Goal: Task Accomplishment & Management: Complete application form

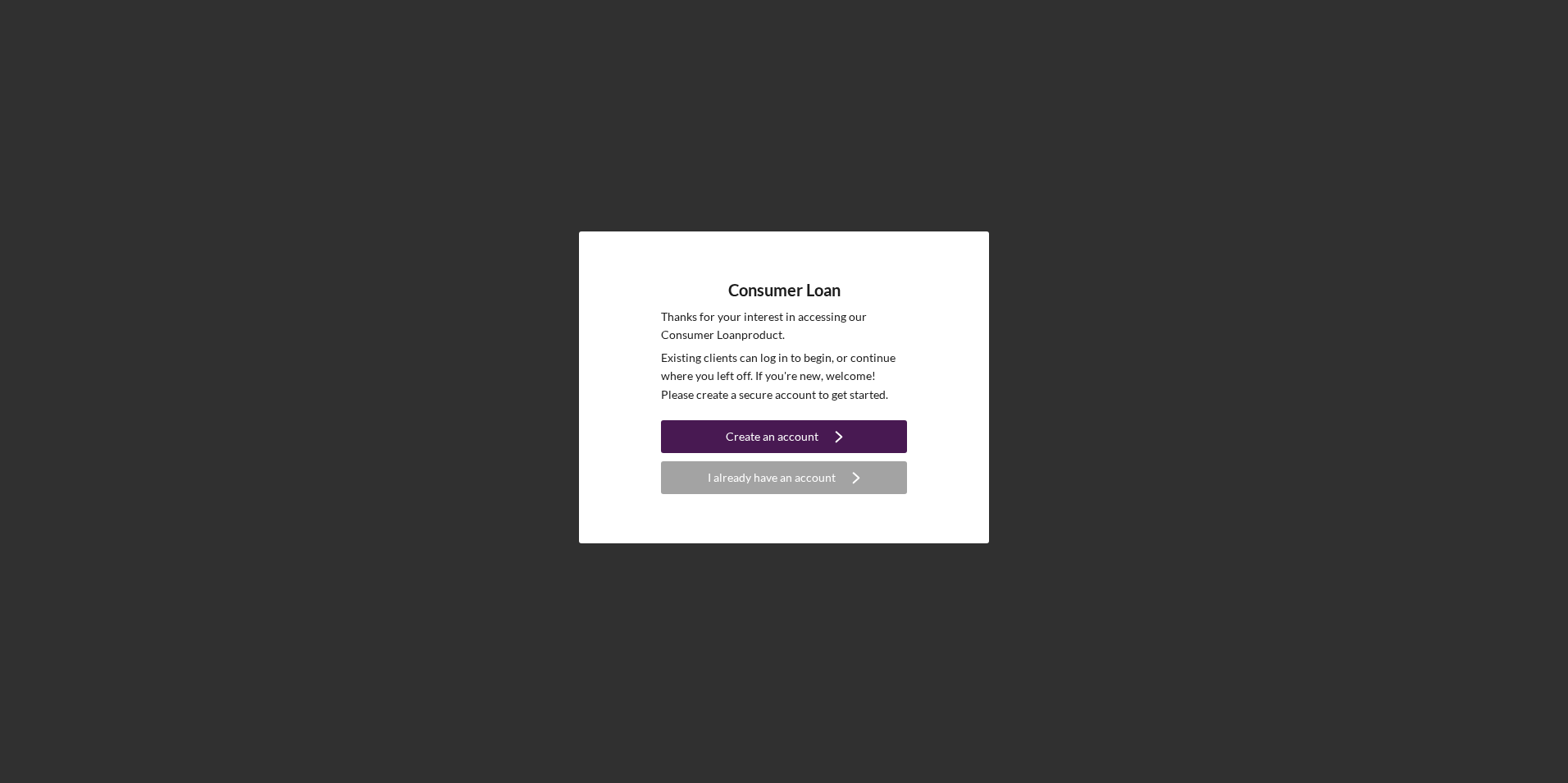
click at [758, 435] on div "Create an account" at bounding box center [772, 436] width 93 height 33
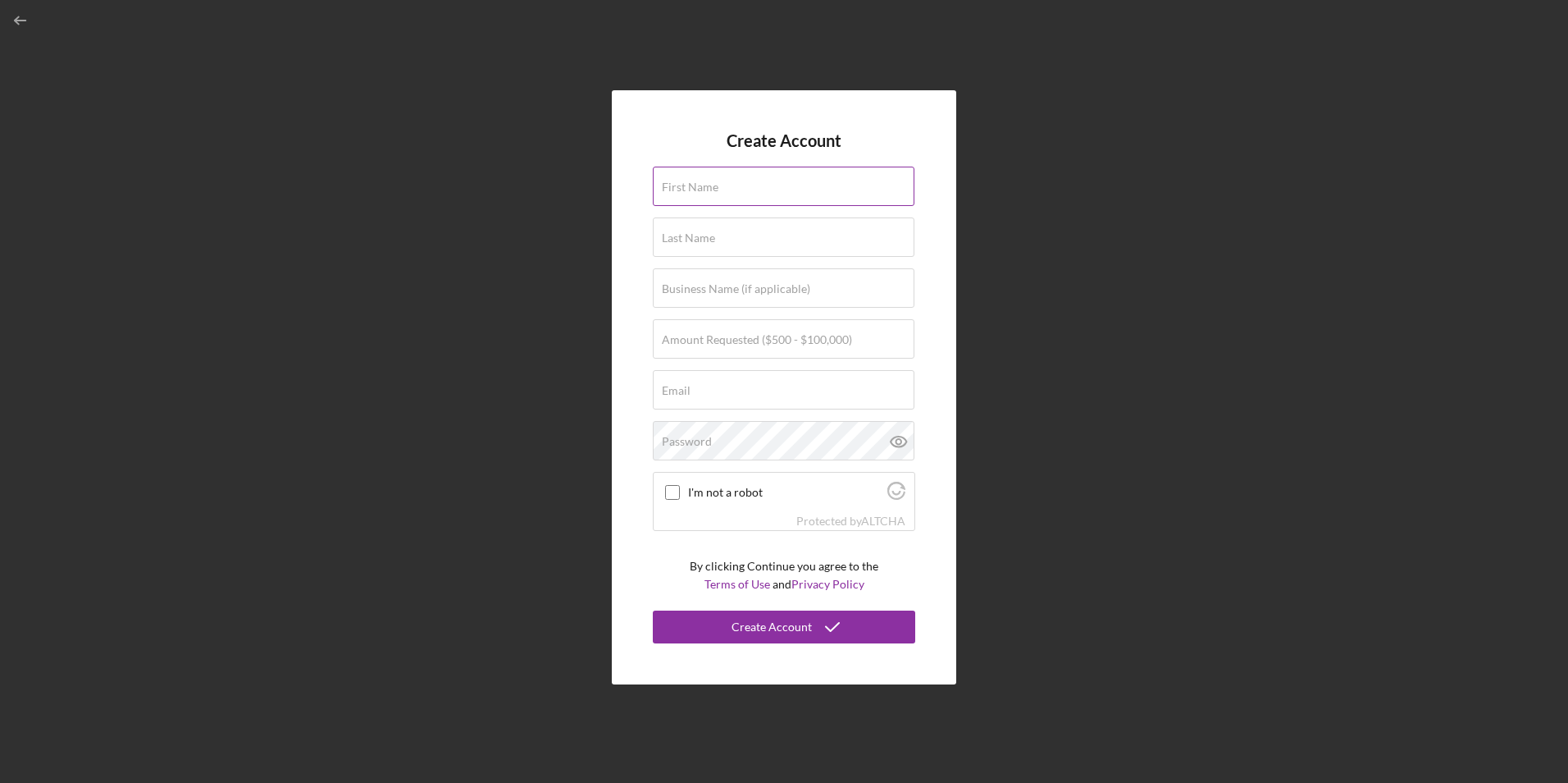
click at [699, 198] on input "First Name" at bounding box center [784, 187] width 261 height 40
type input "[PERSON_NAME]"
type input "Brown"
type input "[EMAIL_ADDRESS][DOMAIN_NAME]"
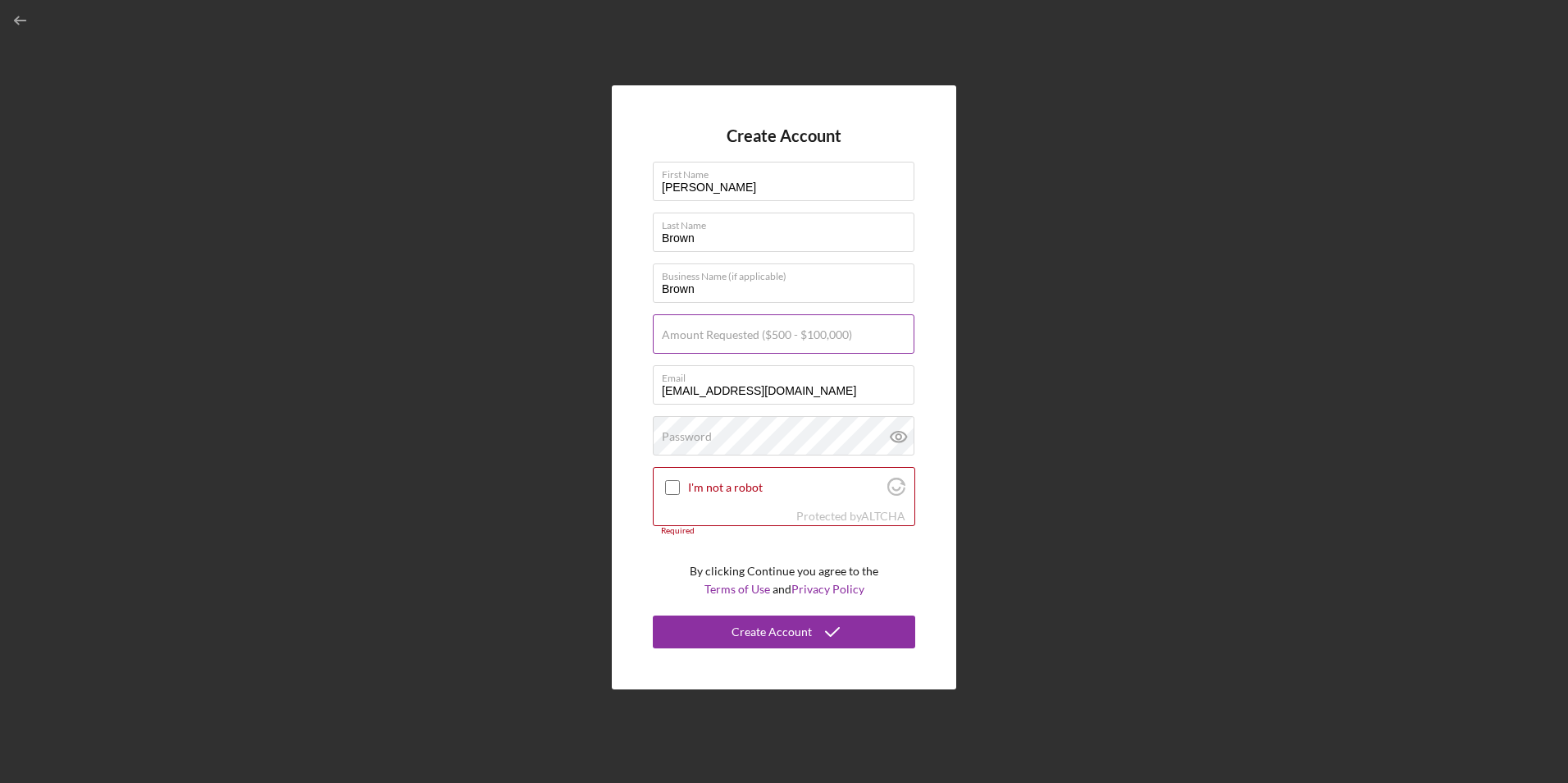
click at [714, 340] on label "Amount Requested ($500 - $100,000)" at bounding box center [756, 334] width 190 height 13
click at [714, 340] on input "Amount Requested ($500 - $100,000)" at bounding box center [784, 334] width 261 height 40
type input "$900"
click at [719, 429] on div "Password" at bounding box center [784, 436] width 262 height 41
click at [670, 487] on input "I'm not a robot" at bounding box center [672, 487] width 15 height 15
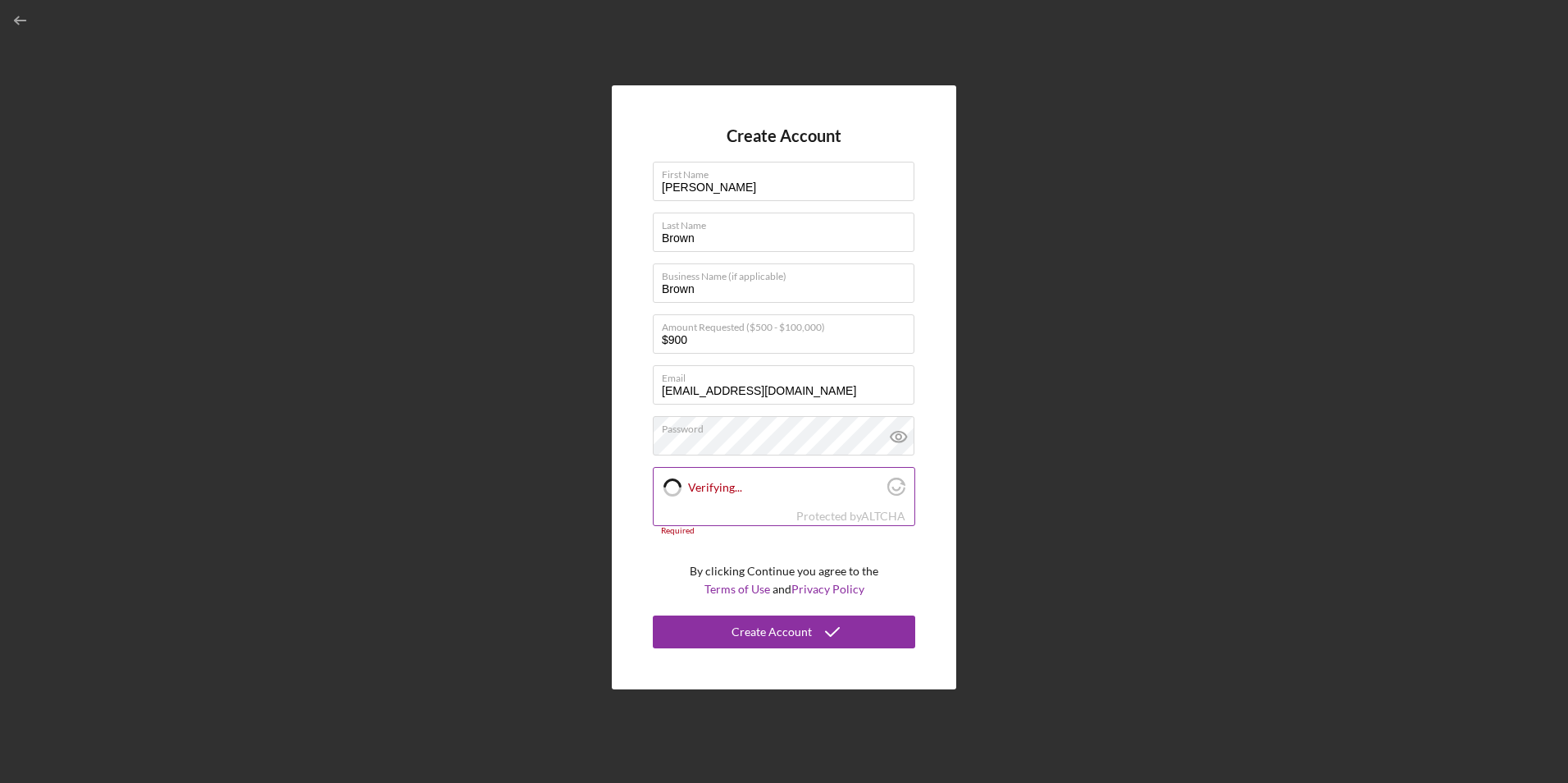
checkbox input "true"
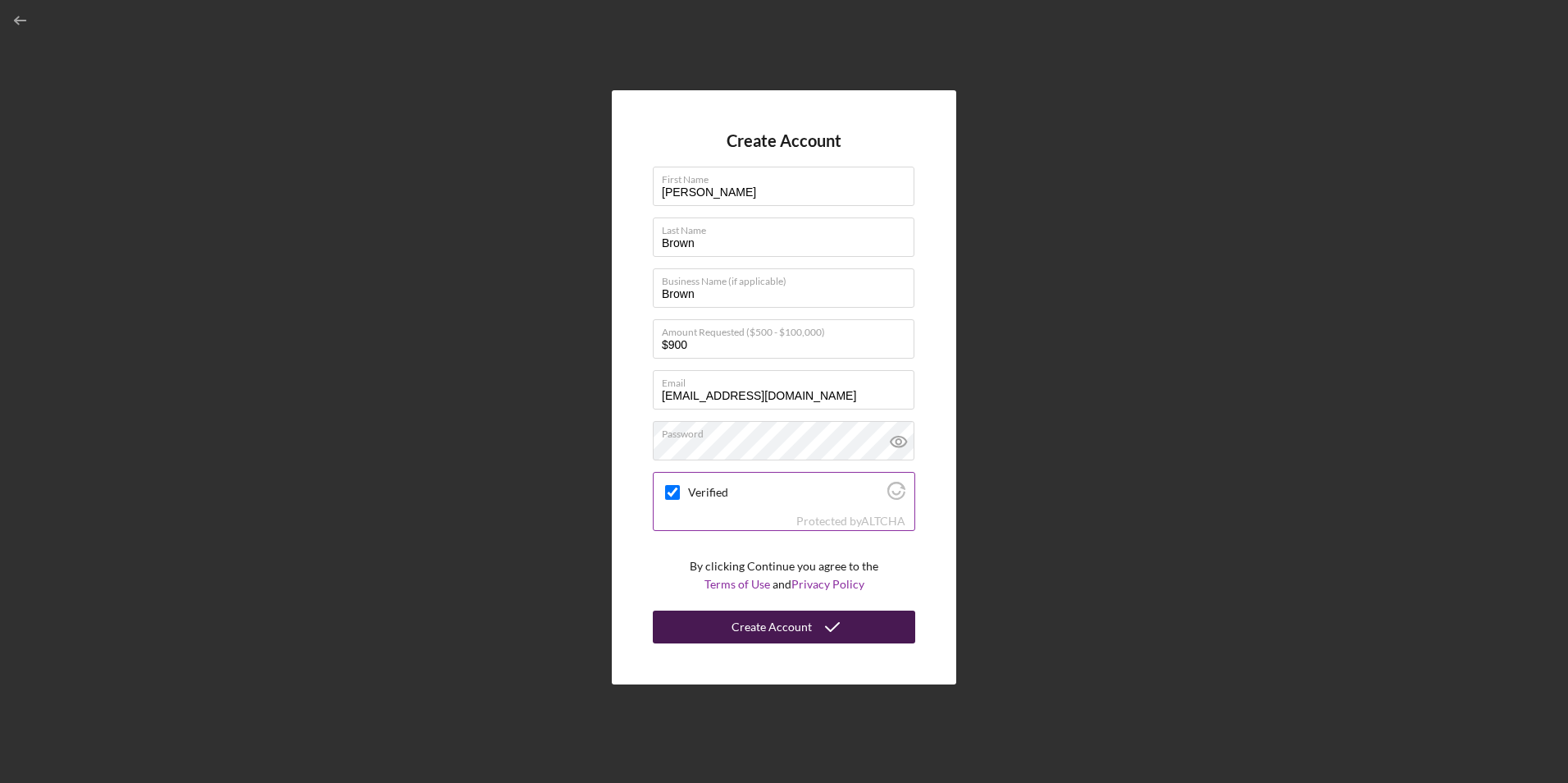
click at [742, 629] on div "Create Account" at bounding box center [771, 626] width 80 height 33
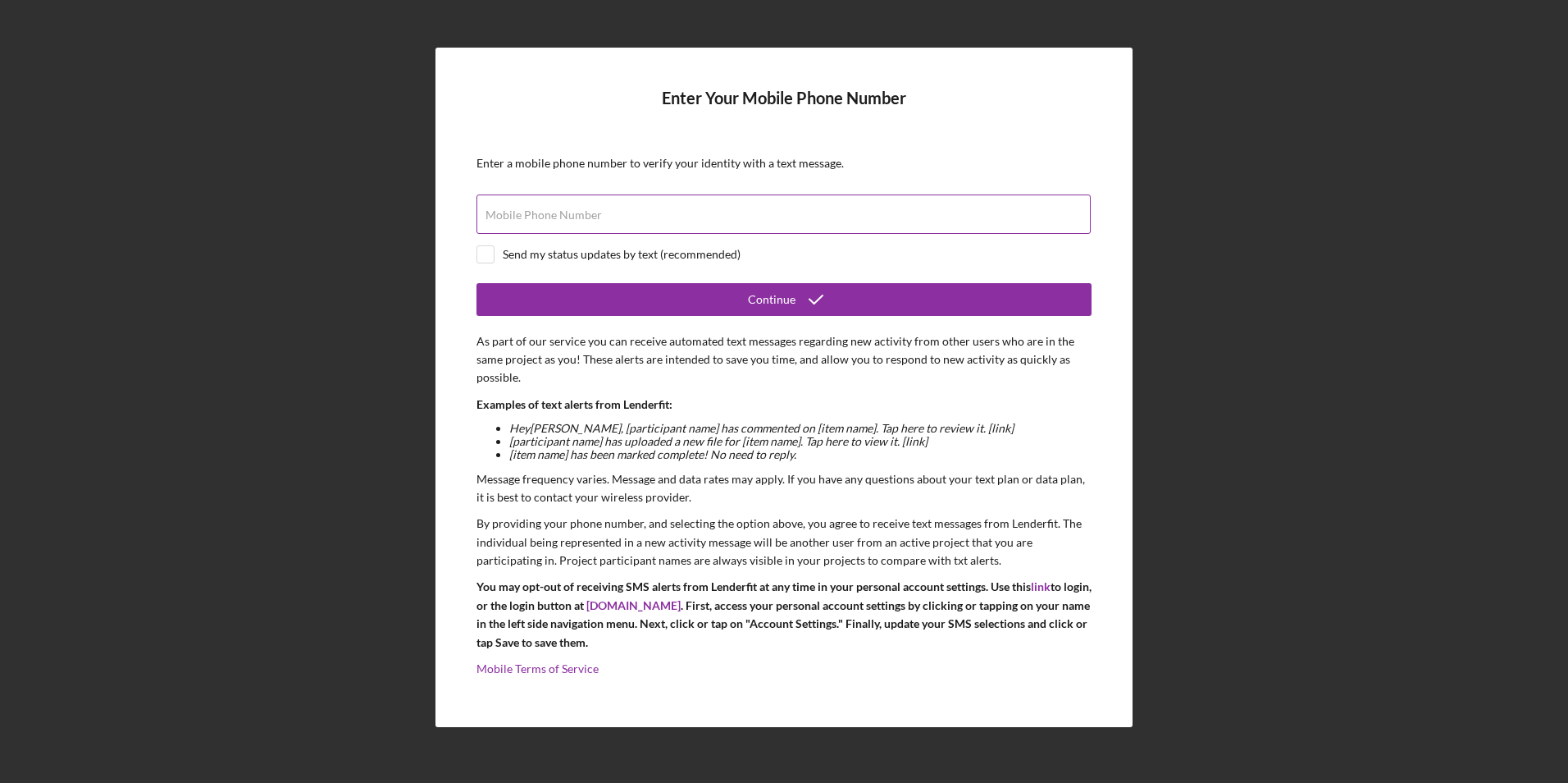
click at [515, 215] on label "Mobile Phone Number" at bounding box center [543, 214] width 116 height 13
click at [515, 215] on input "Mobile Phone Number" at bounding box center [784, 214] width 614 height 40
type input "(9##) ###-####"
type input "[PHONE_NUMBER]"
click at [489, 255] on input "checkbox" at bounding box center [485, 254] width 16 height 16
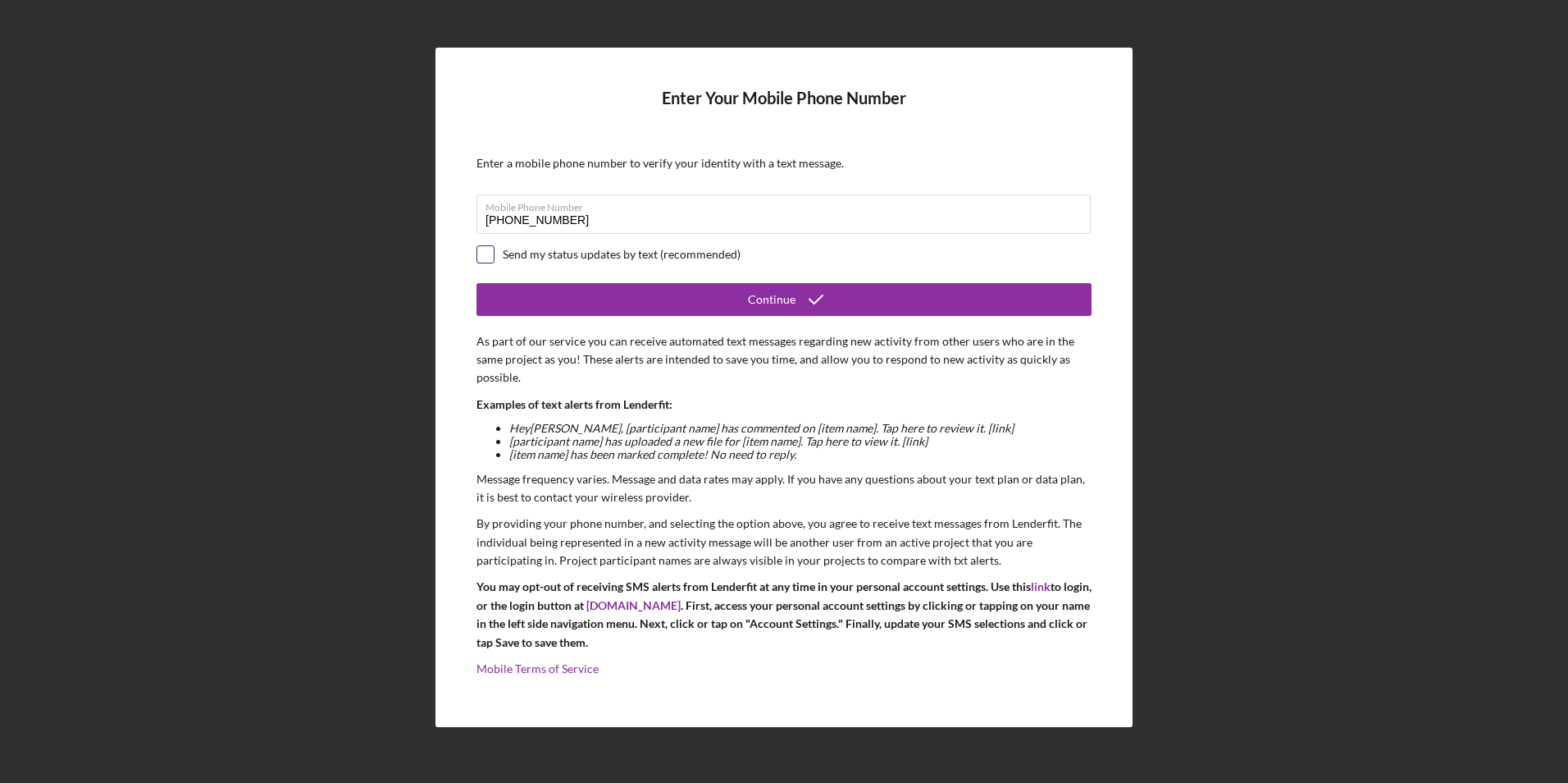
checkbox input "true"
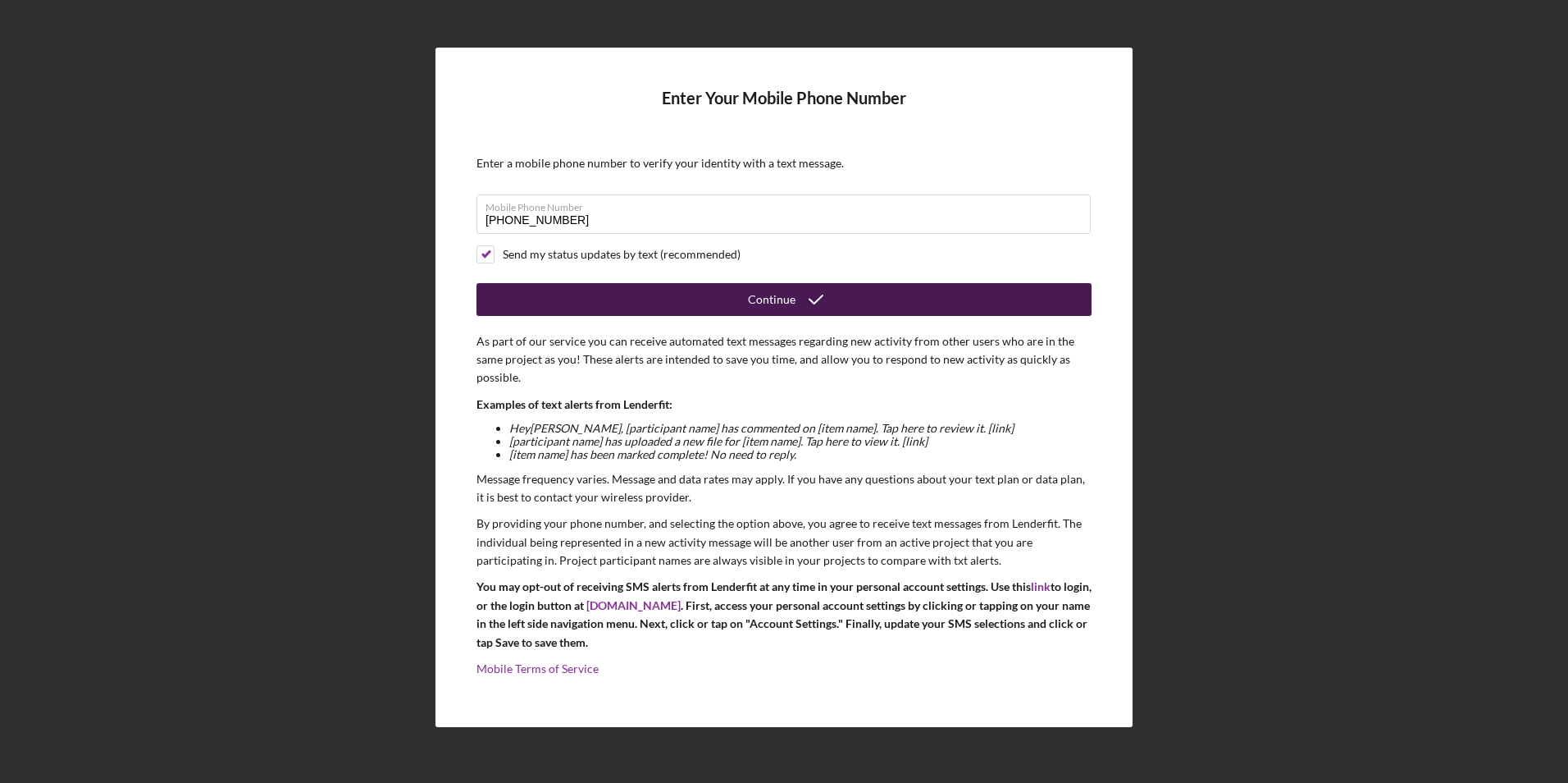
click at [655, 299] on button "Continue" at bounding box center [784, 299] width 615 height 33
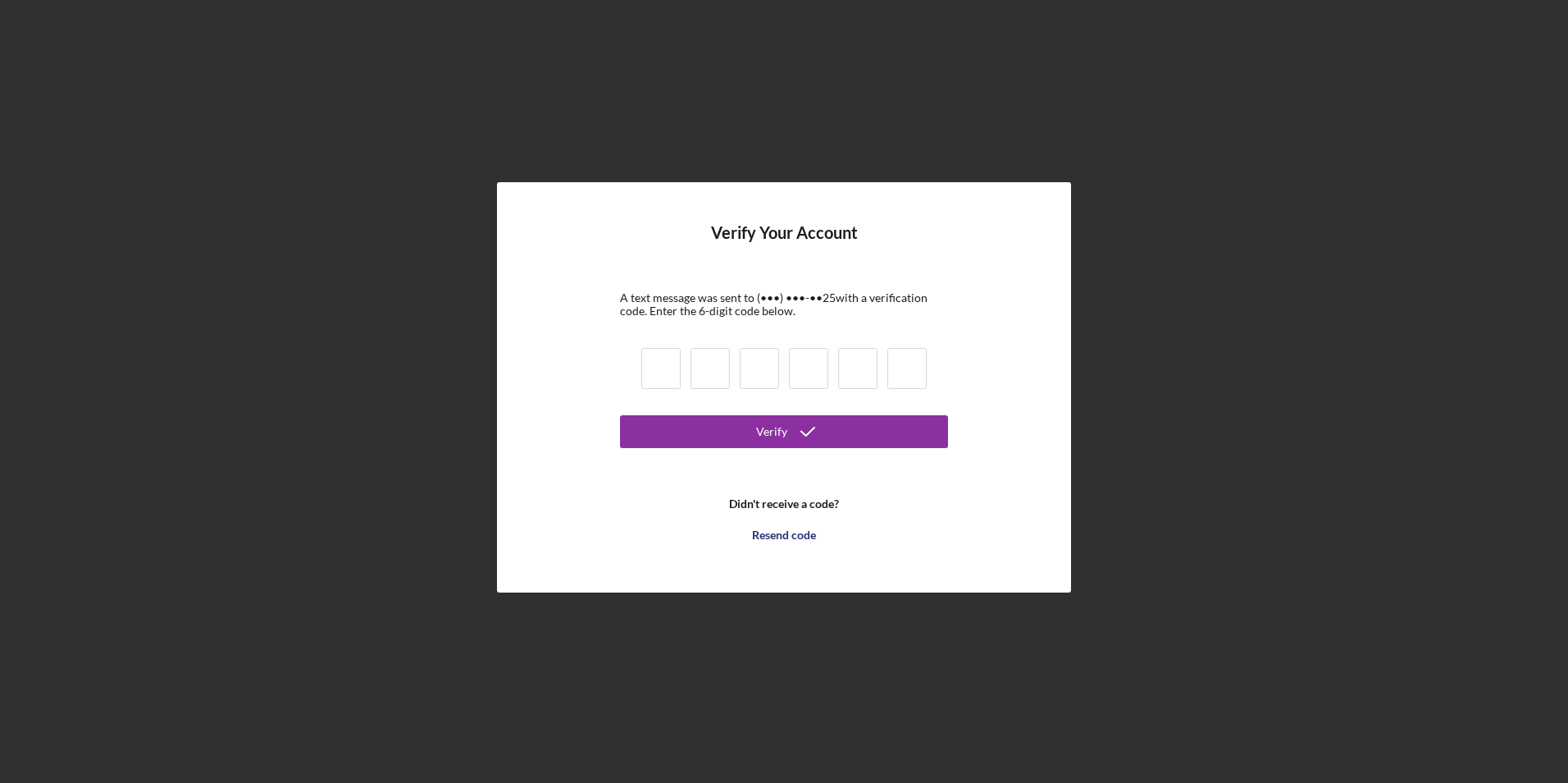
click at [675, 368] on input at bounding box center [661, 368] width 40 height 41
type input "3"
type input "6"
type input "2"
type input "5"
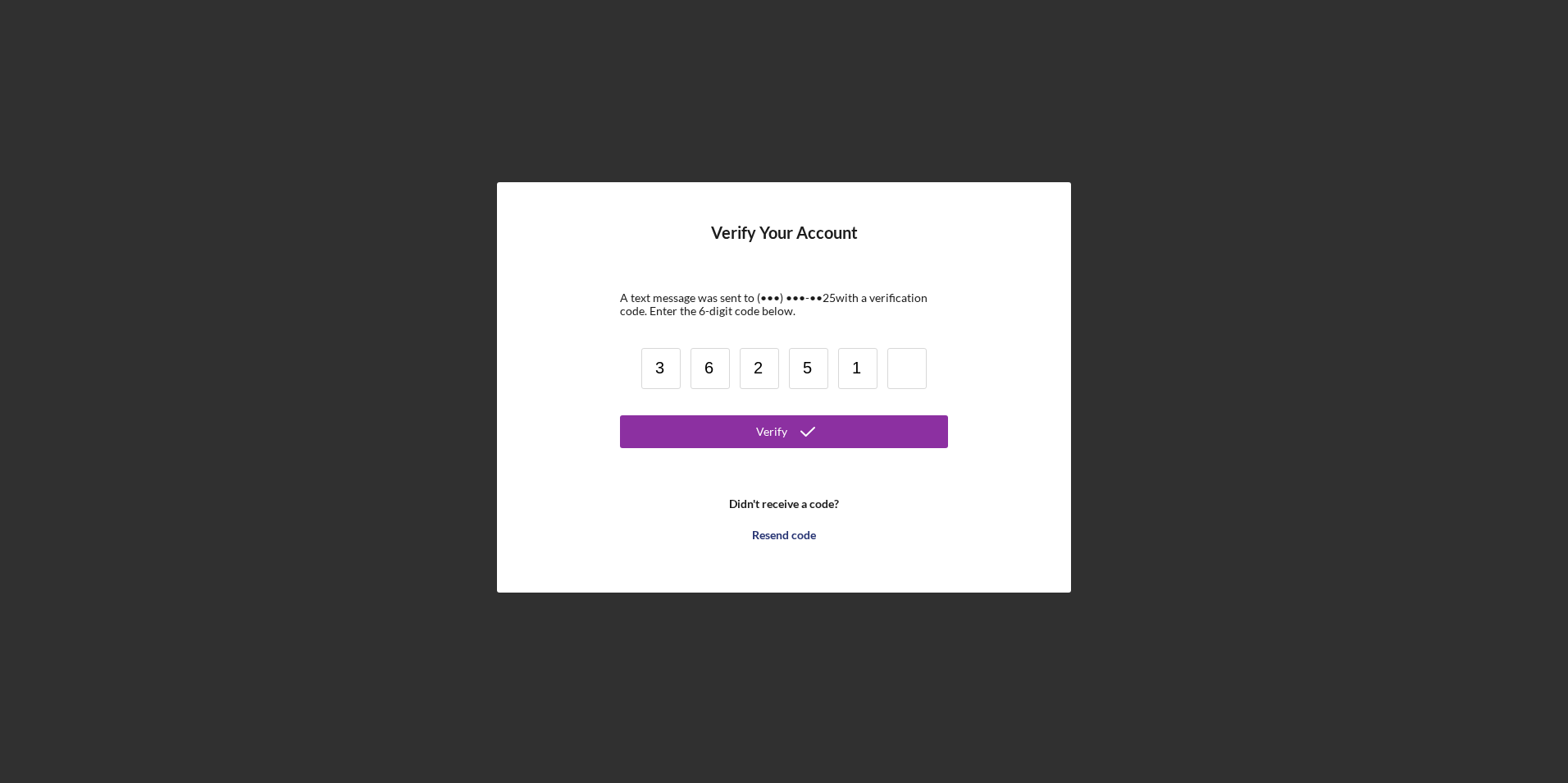
type input "1"
type input "3"
click at [741, 431] on button "Verify" at bounding box center [784, 431] width 328 height 33
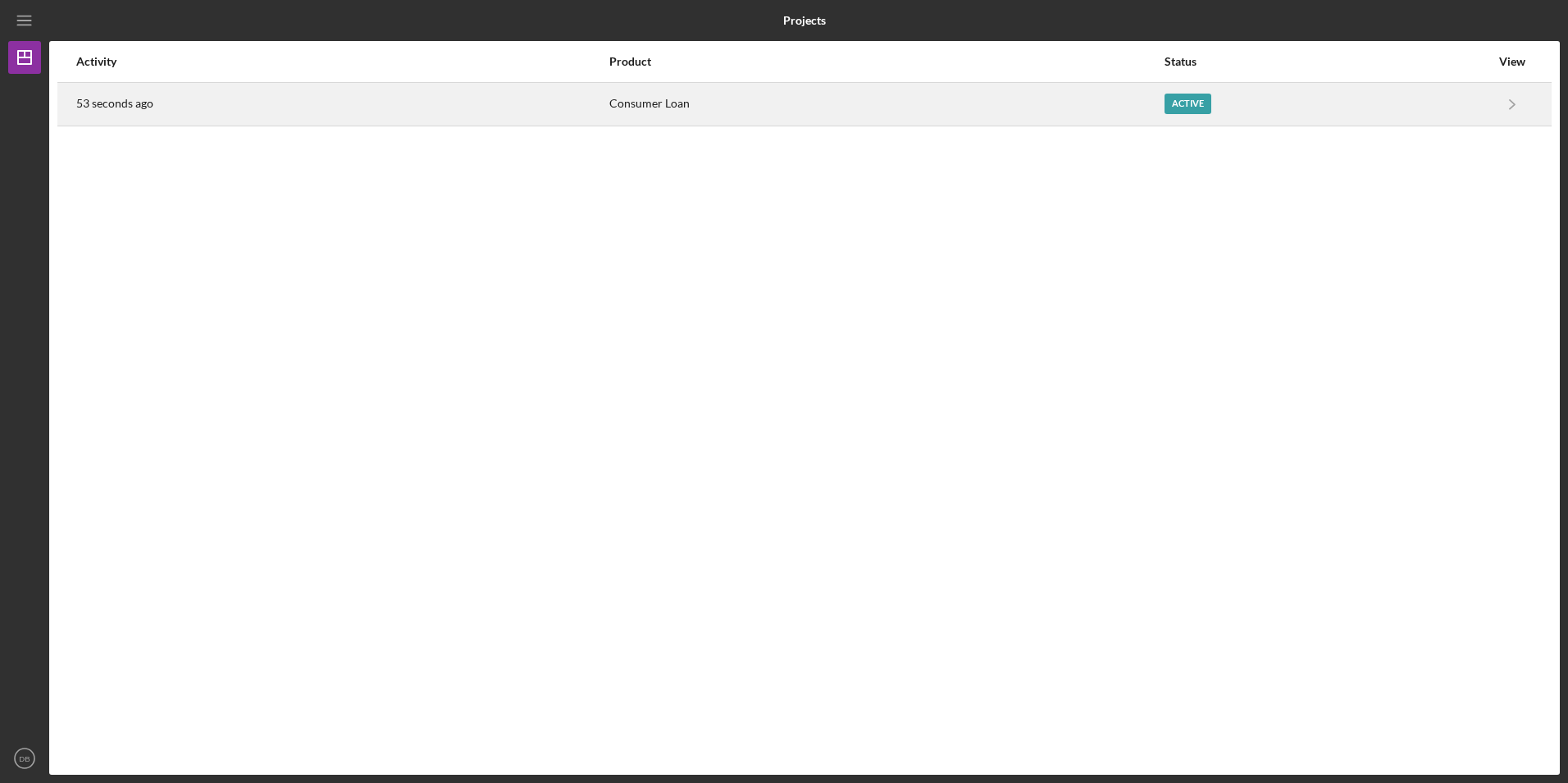
click at [1174, 105] on div "Active" at bounding box center [1188, 104] width 46 height 21
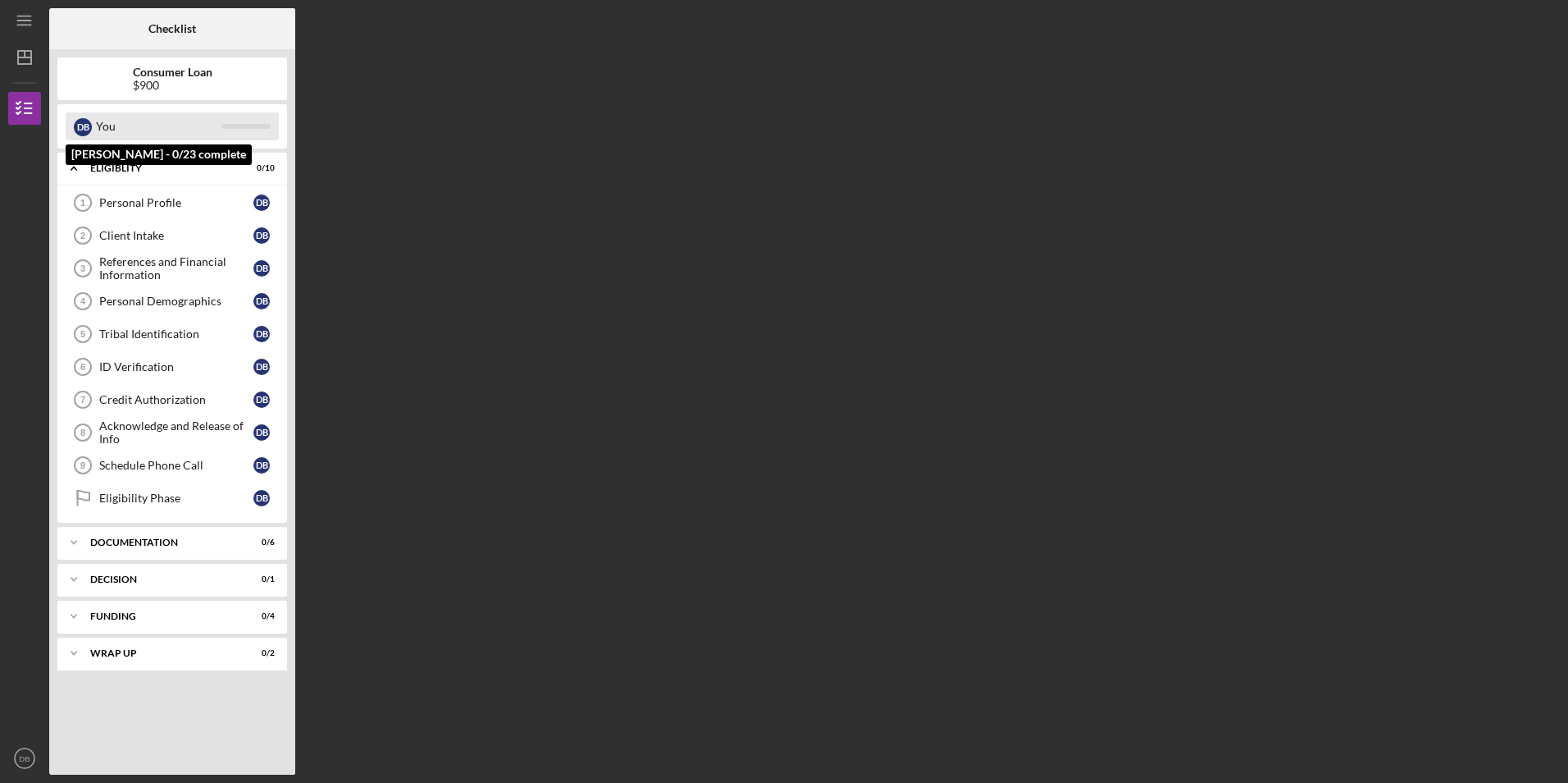
click at [114, 120] on div "You" at bounding box center [159, 126] width 126 height 28
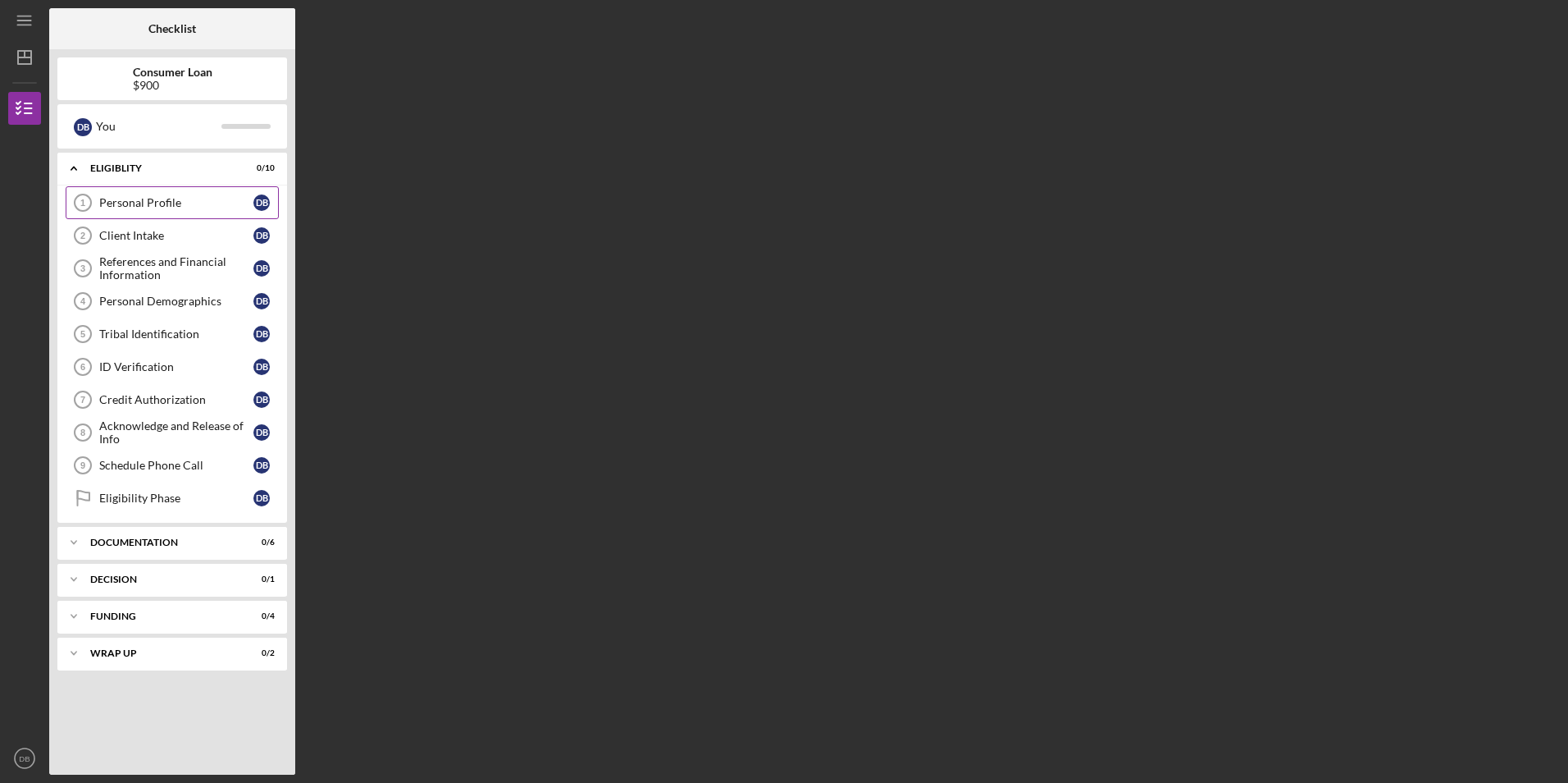
click at [122, 200] on div "Personal Profile" at bounding box center [175, 202] width 154 height 13
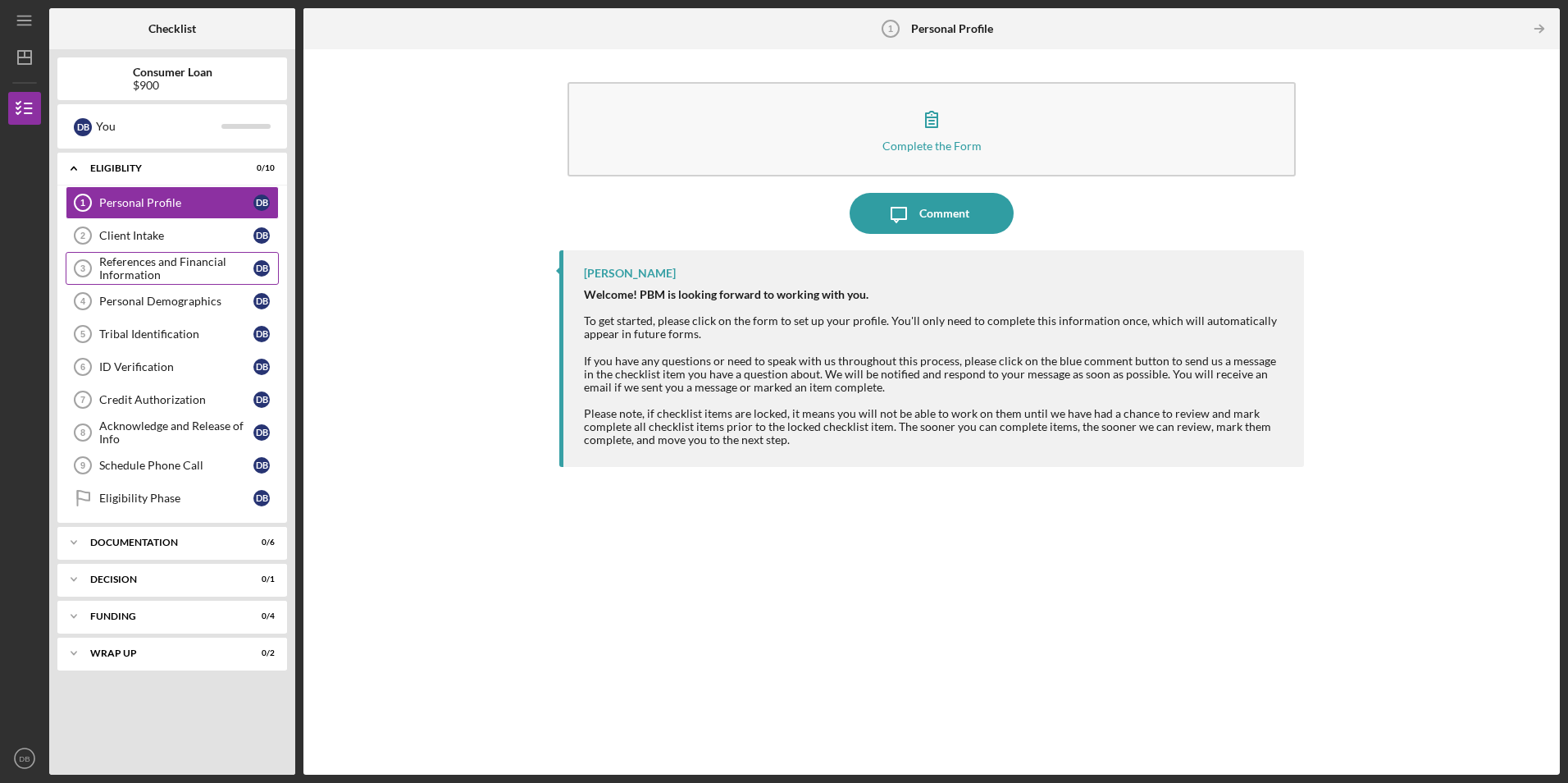
click at [143, 271] on div "References and Financial Information" at bounding box center [175, 268] width 154 height 27
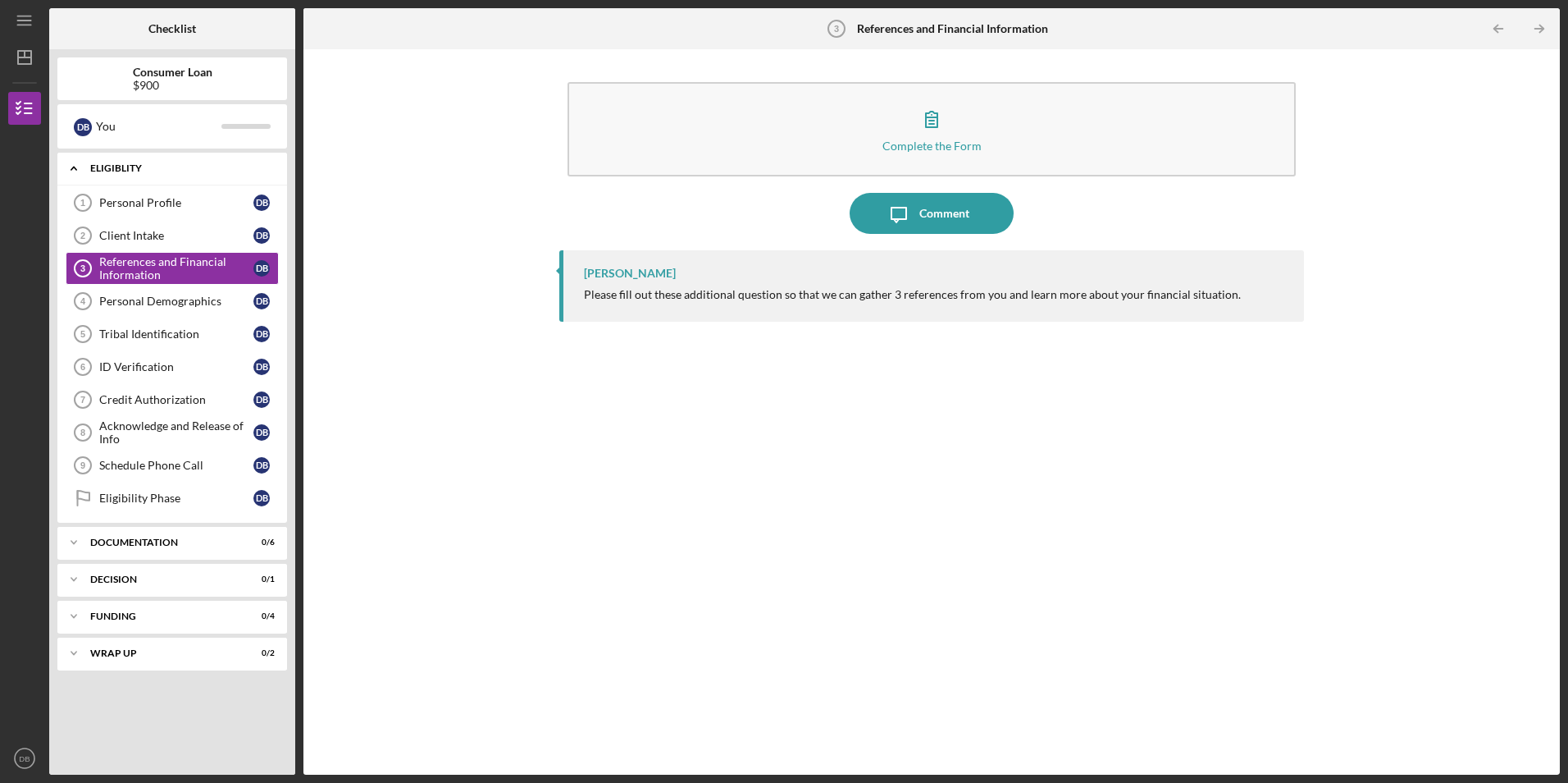
click at [129, 162] on div "Icon/Expander Eligiblity 0 / 10" at bounding box center [172, 168] width 230 height 34
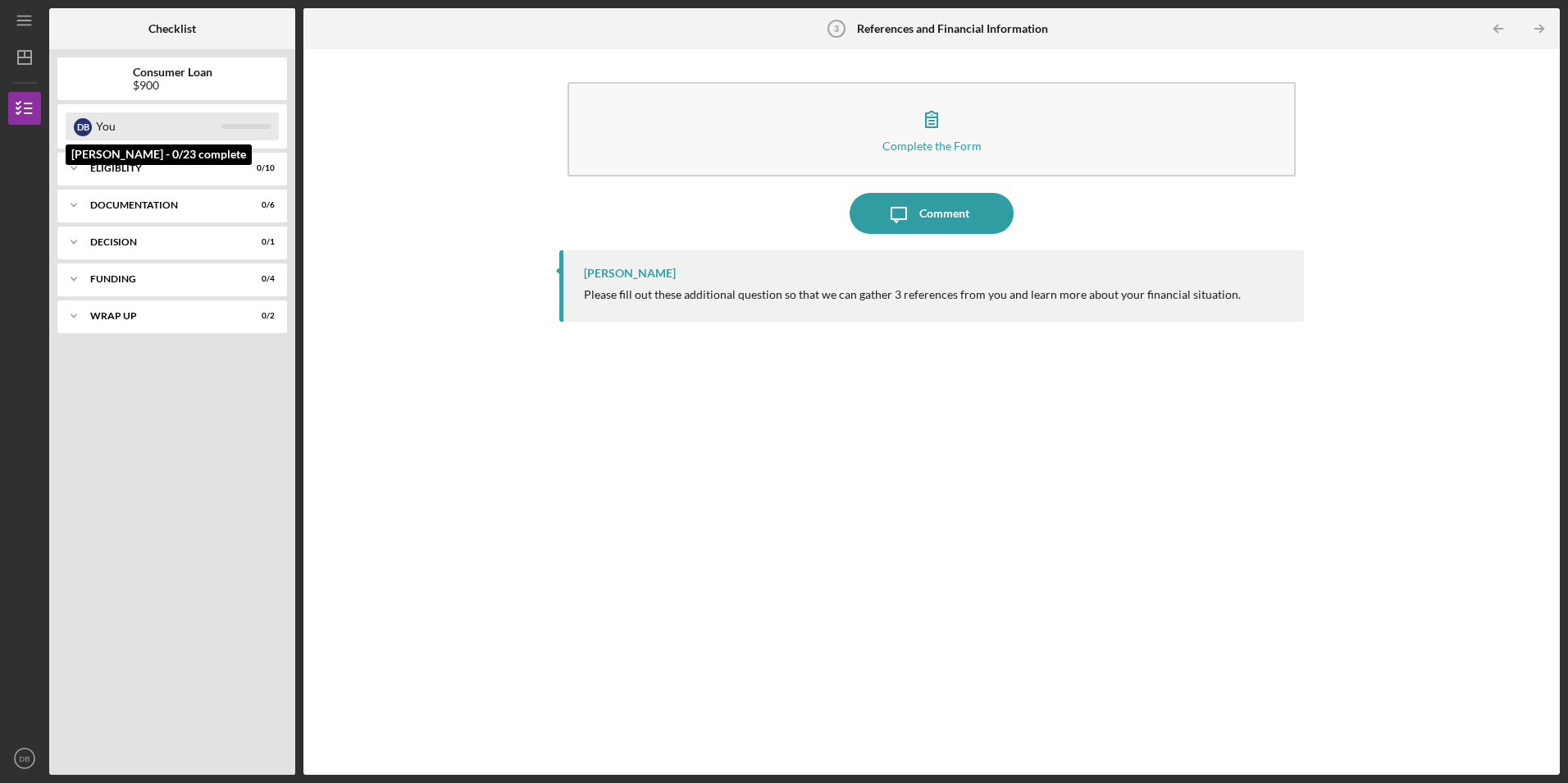
click at [114, 129] on div "You" at bounding box center [159, 126] width 126 height 28
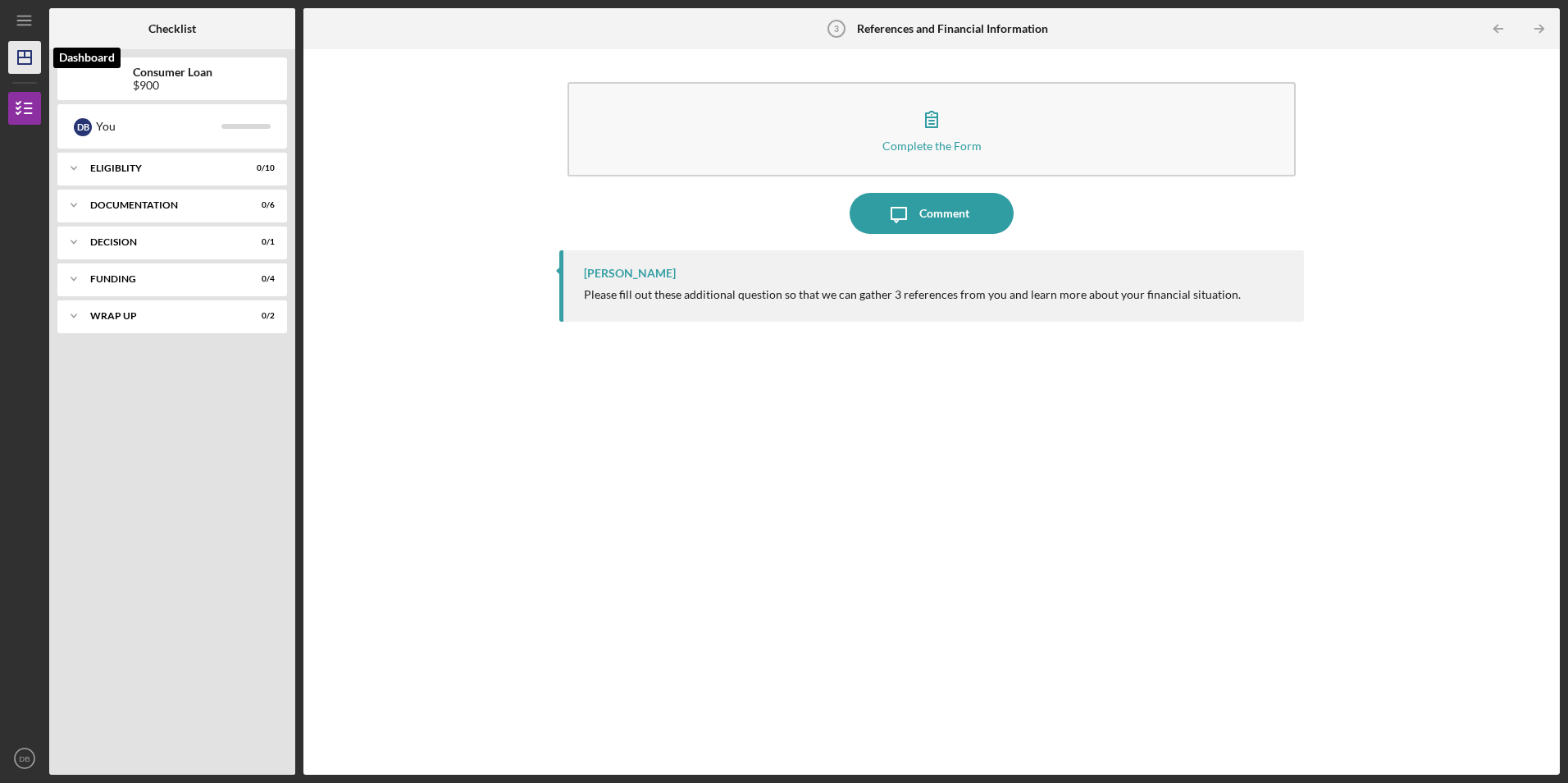
click at [28, 62] on icon "Icon/Dashboard" at bounding box center [25, 58] width 41 height 41
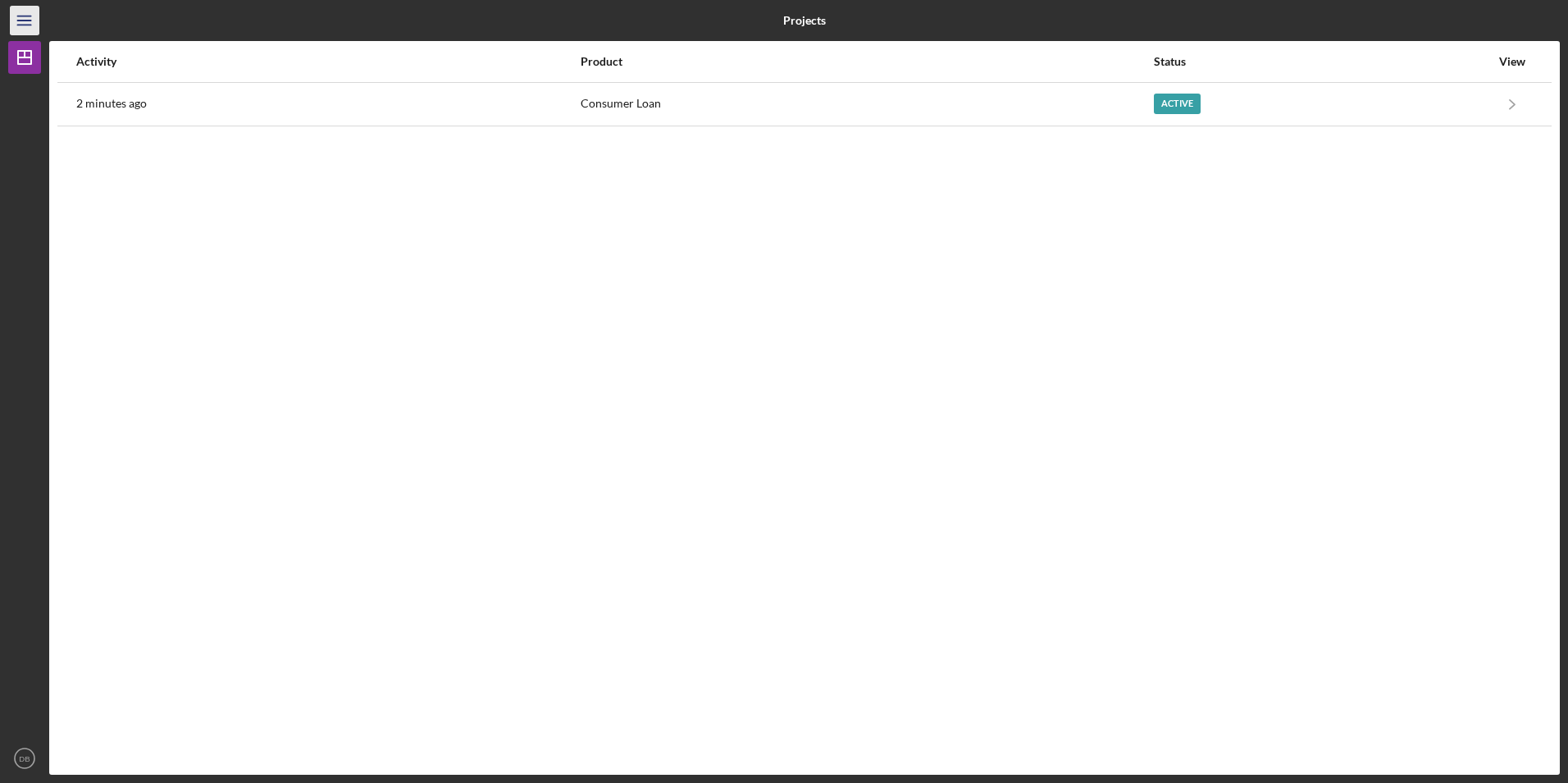
click at [27, 24] on icon "Icon/Menu" at bounding box center [25, 21] width 37 height 37
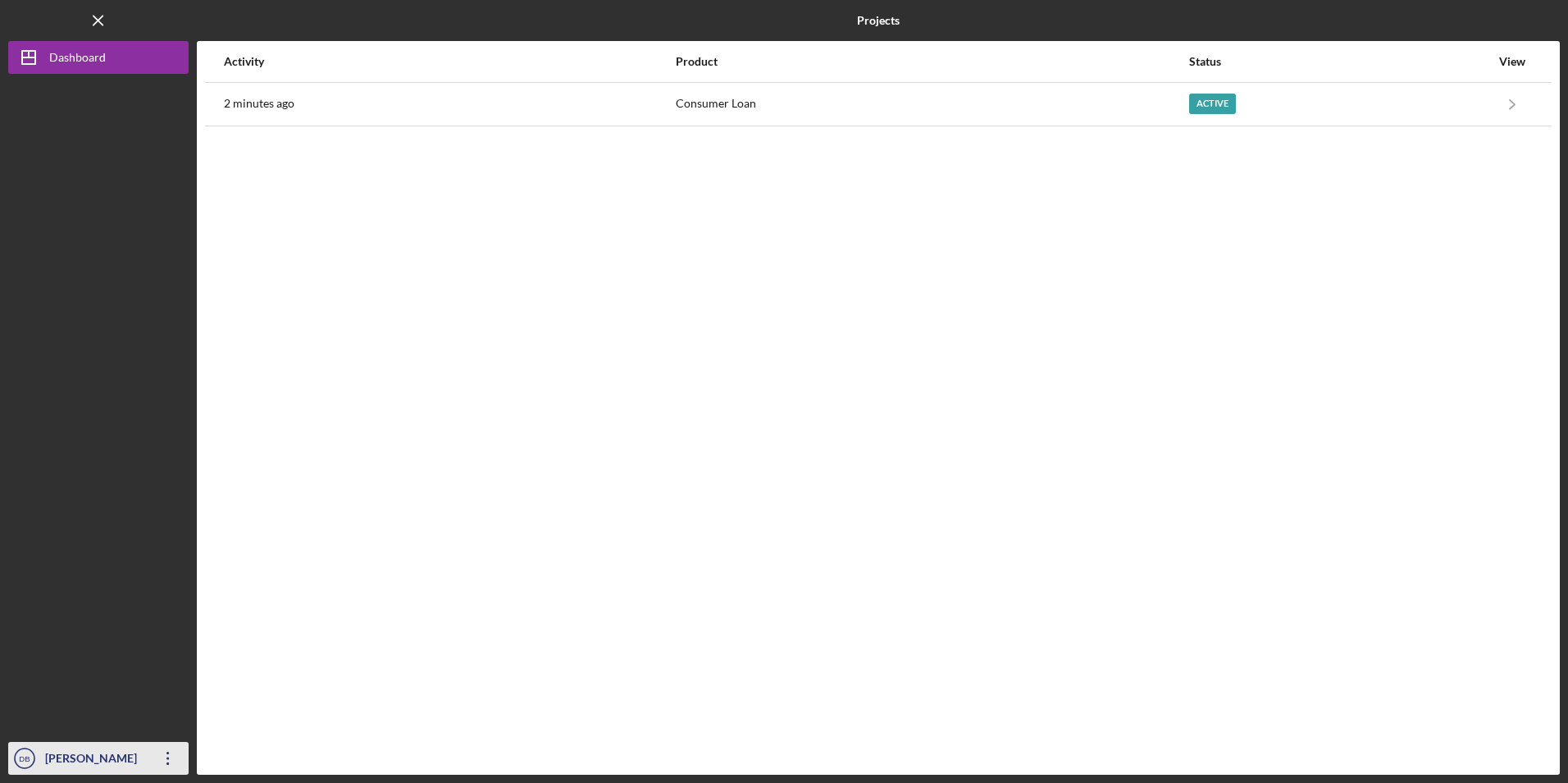
click at [169, 754] on icon "Icon/Overflow" at bounding box center [169, 758] width 41 height 41
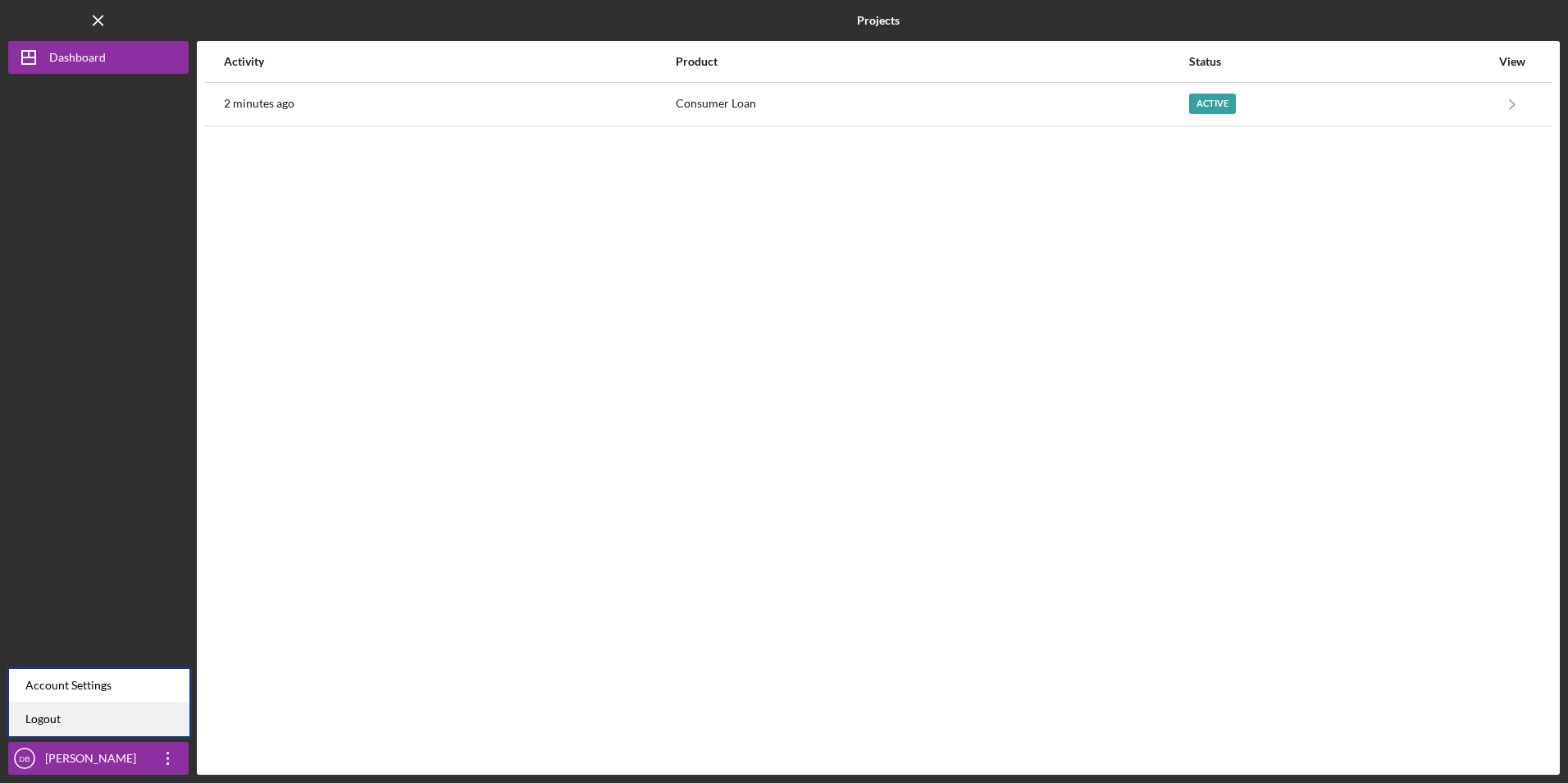
click at [157, 719] on link "Logout" at bounding box center [99, 718] width 181 height 34
